Goal: Information Seeking & Learning: Learn about a topic

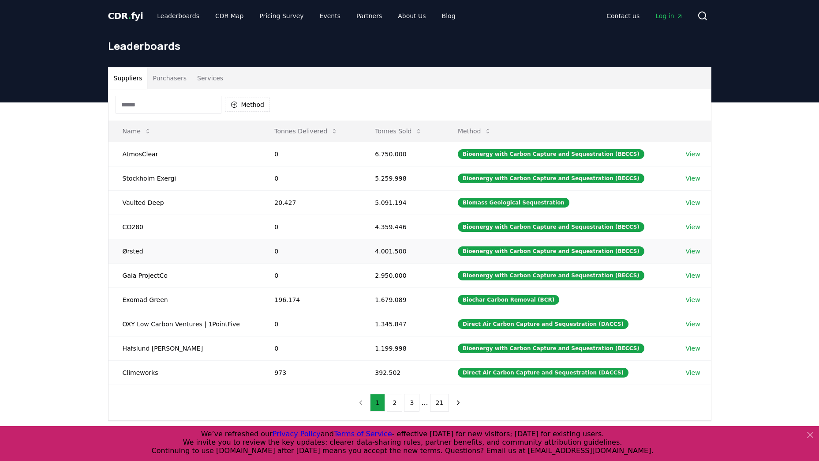
click at [391, 252] on td "4.001.500" at bounding box center [402, 251] width 83 height 24
drag, startPoint x: 391, startPoint y: 252, endPoint x: 373, endPoint y: 251, distance: 18.2
click at [373, 251] on td "4.001.500" at bounding box center [402, 251] width 83 height 24
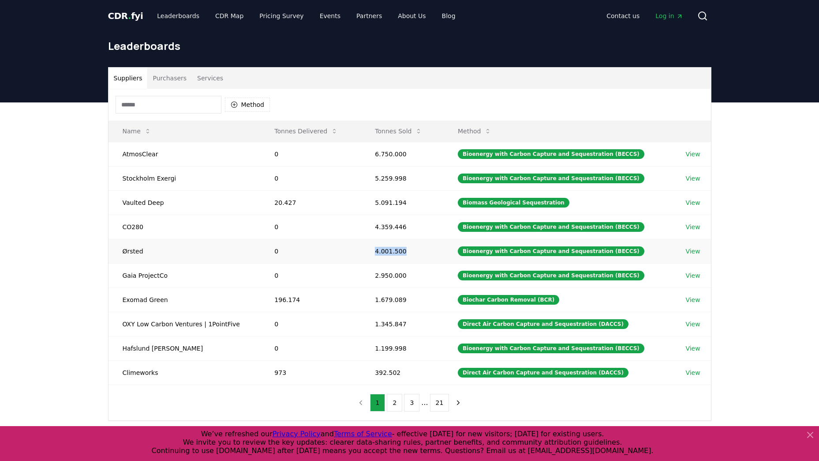
drag, startPoint x: 373, startPoint y: 251, endPoint x: 427, endPoint y: 255, distance: 54.0
click at [427, 255] on td "4.001.500" at bounding box center [402, 251] width 83 height 24
click at [406, 254] on td "4.001.500" at bounding box center [402, 251] width 83 height 24
click at [686, 250] on link "View" at bounding box center [693, 251] width 15 height 9
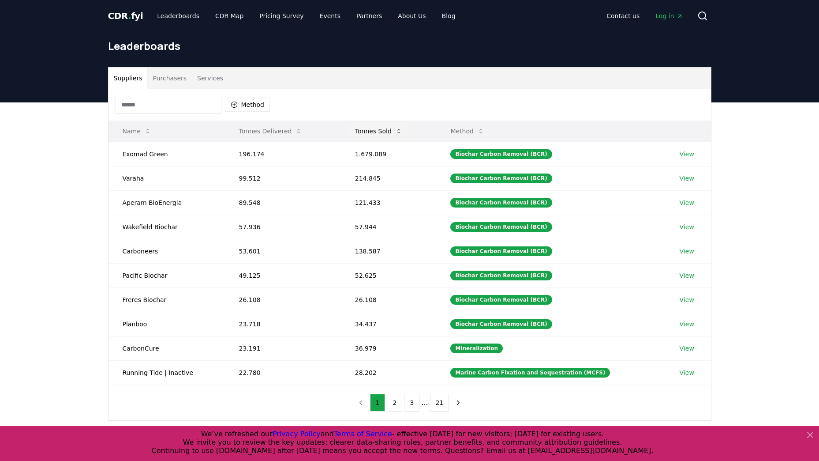
click at [377, 128] on button "Tonnes Sold" at bounding box center [378, 131] width 61 height 18
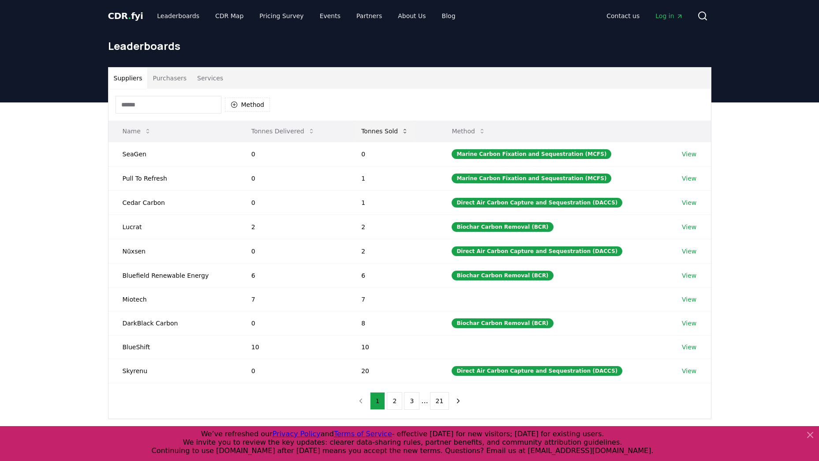
click at [377, 128] on button "Tonnes Sold" at bounding box center [384, 131] width 61 height 18
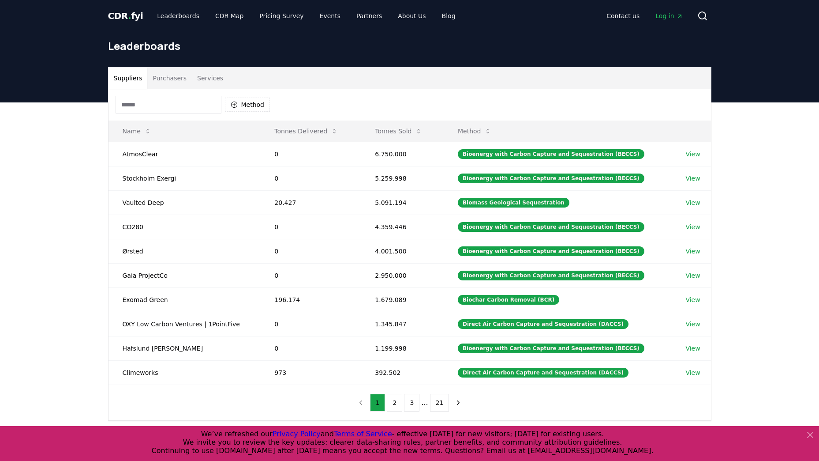
click at [153, 104] on input at bounding box center [169, 105] width 106 height 18
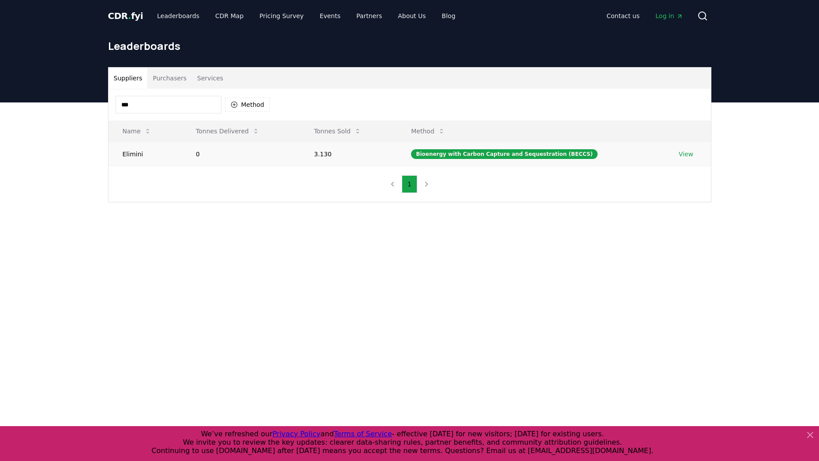
type input "***"
click at [687, 152] on link "View" at bounding box center [686, 154] width 15 height 9
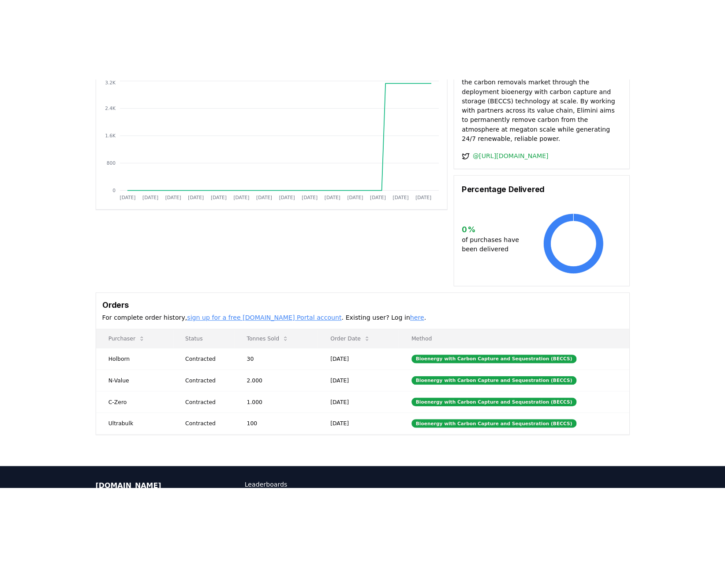
scroll to position [109, 0]
